Goal: Task Accomplishment & Management: Use online tool/utility

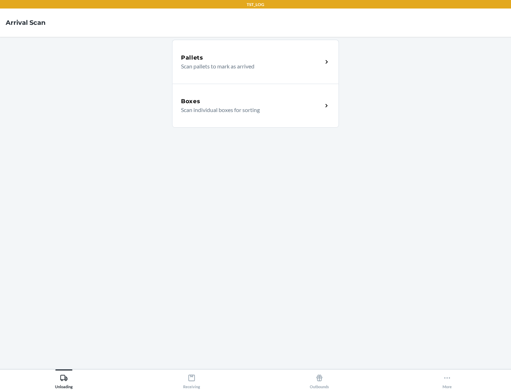
click at [252, 101] on div "Boxes" at bounding box center [252, 101] width 142 height 9
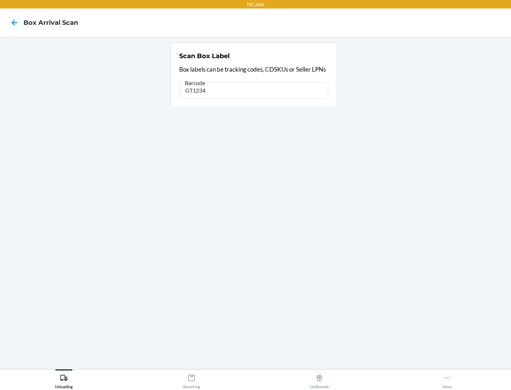
type input "GT1234"
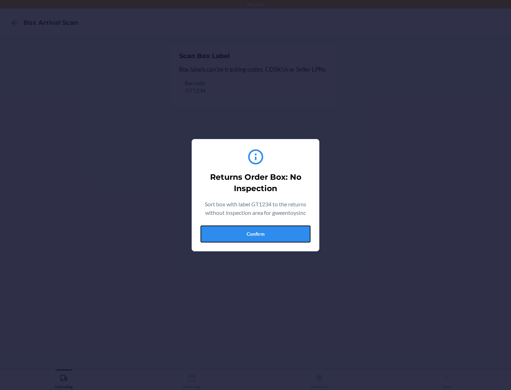
click at [255, 234] on button "Confirm" at bounding box center [255, 234] width 110 height 17
